Goal: Find specific page/section: Find specific page/section

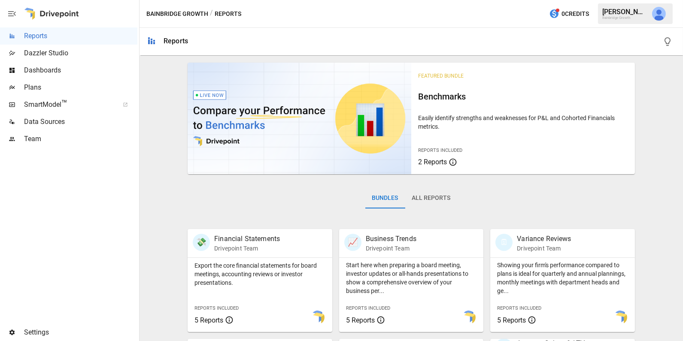
click at [661, 24] on button "button" at bounding box center [659, 14] width 24 height 24
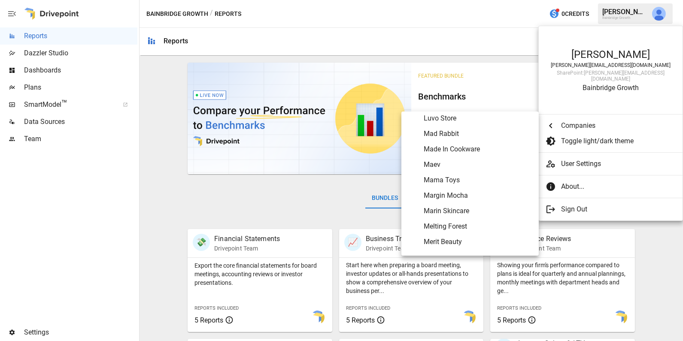
scroll to position [2723, 0]
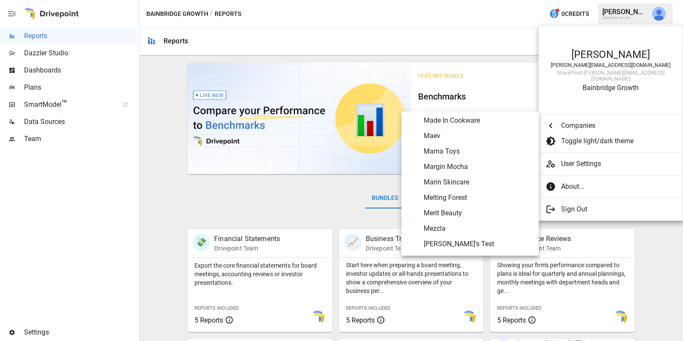
click at [439, 140] on span "Maev" at bounding box center [478, 136] width 108 height 10
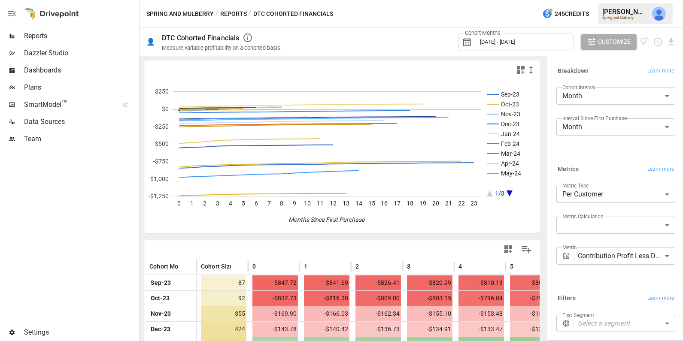
scroll to position [66, 0]
